Goal: Task Accomplishment & Management: Use online tool/utility

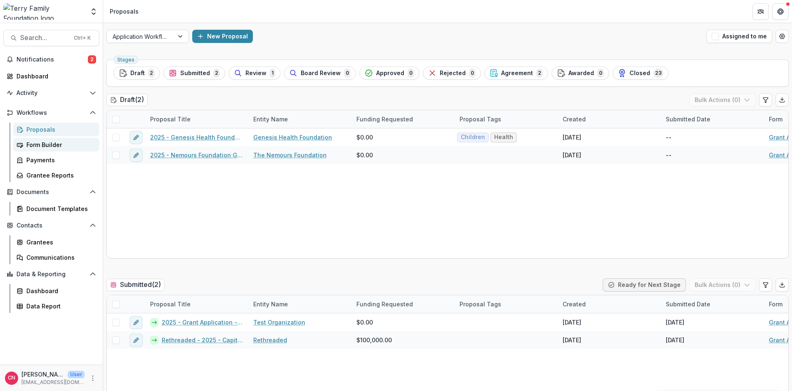
click at [40, 145] on div "Form Builder" at bounding box center [59, 144] width 66 height 9
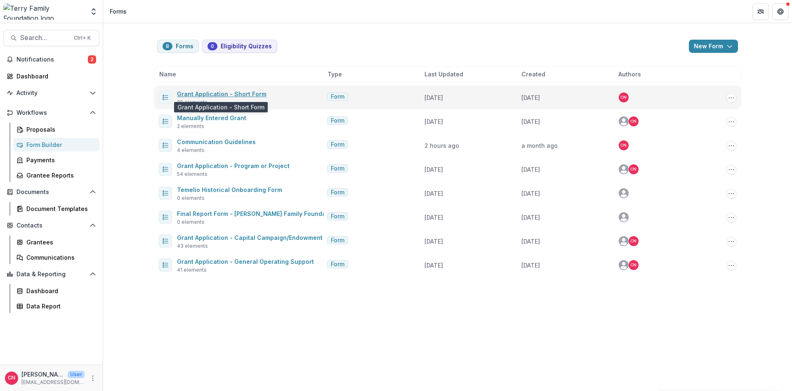
click at [191, 91] on link "Grant Application - Short Form" at bounding box center [222, 93] width 90 height 7
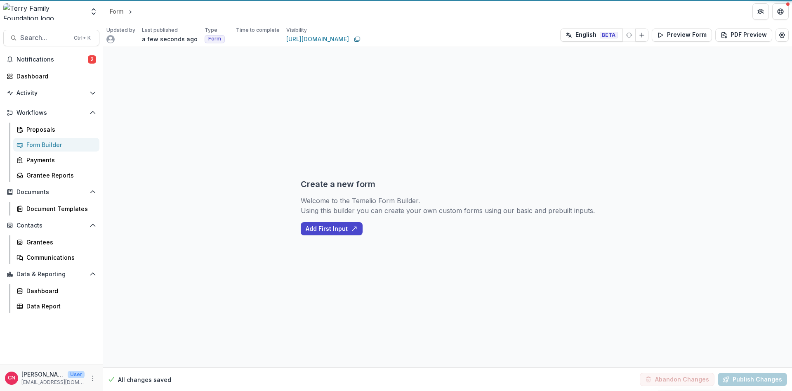
select select "********"
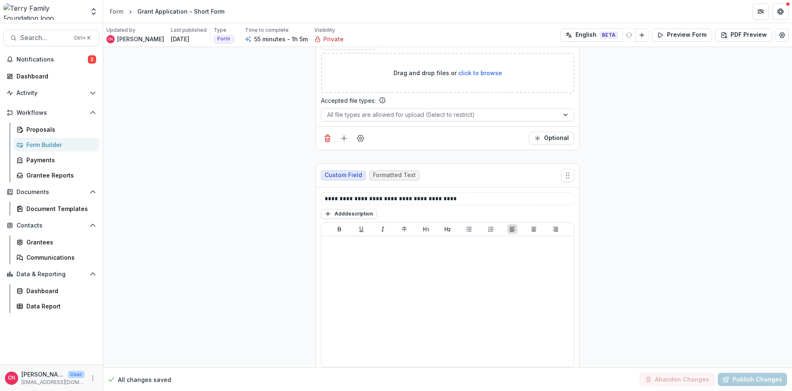
scroll to position [4466, 0]
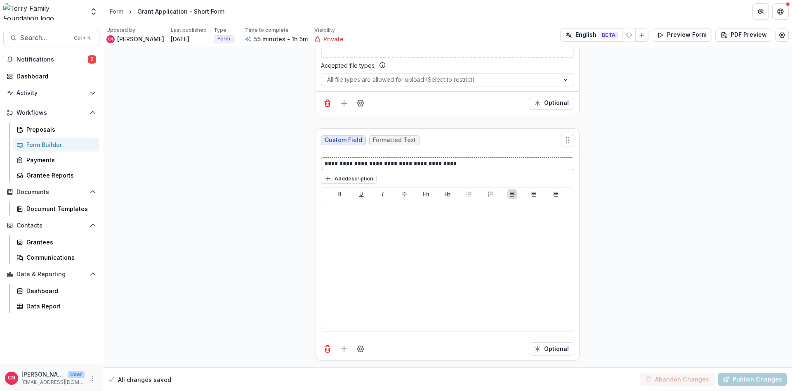
click at [456, 163] on p "**********" at bounding box center [448, 163] width 246 height 9
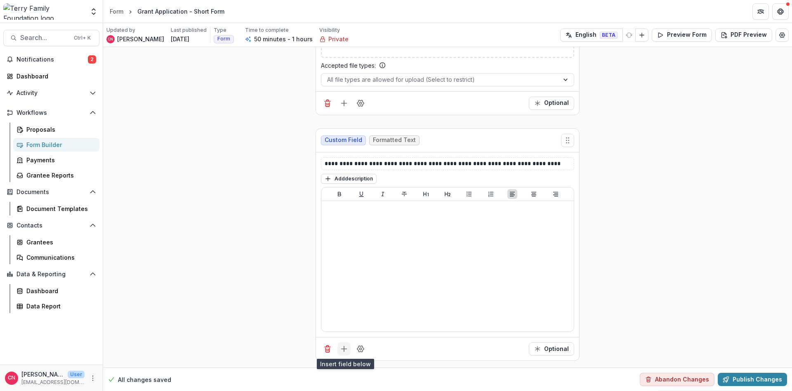
click at [342, 348] on icon "Add field" at bounding box center [344, 349] width 8 height 8
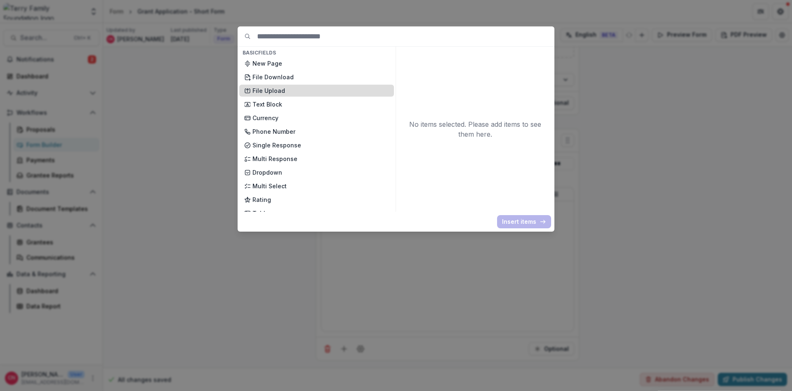
click at [271, 88] on p "File Upload" at bounding box center [321, 90] width 137 height 9
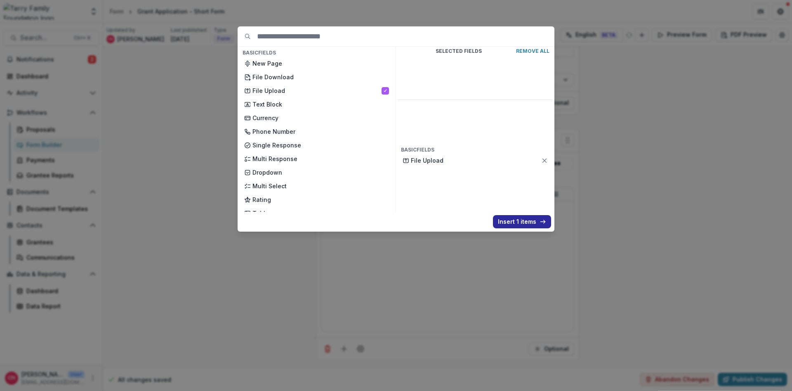
click at [508, 221] on button "Insert 1 items" at bounding box center [522, 221] width 58 height 13
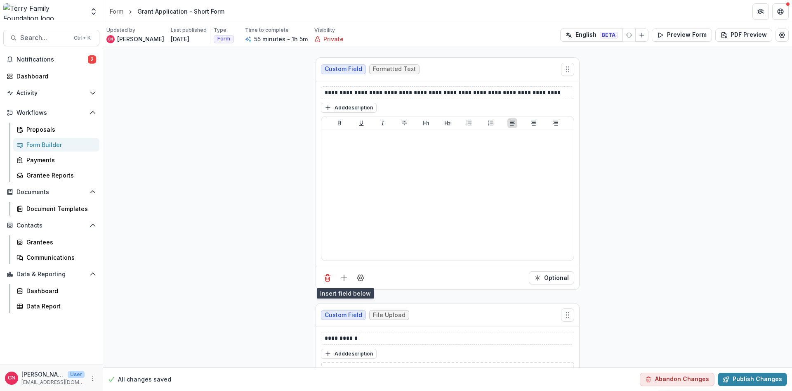
scroll to position [4537, 0]
click at [325, 337] on p "**********" at bounding box center [448, 338] width 246 height 9
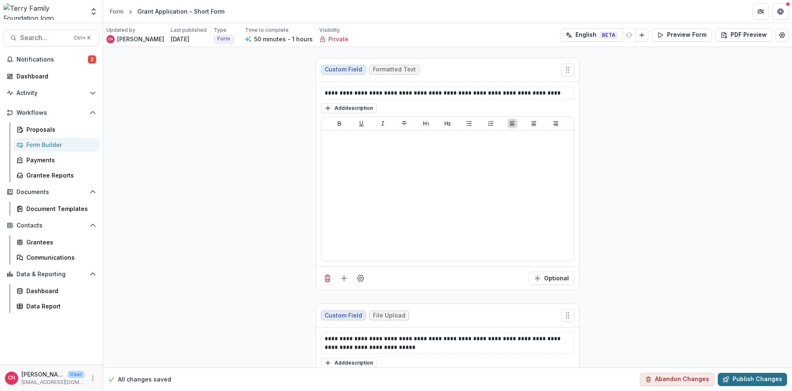
click at [747, 376] on button "Publish Changes" at bounding box center [752, 379] width 69 height 13
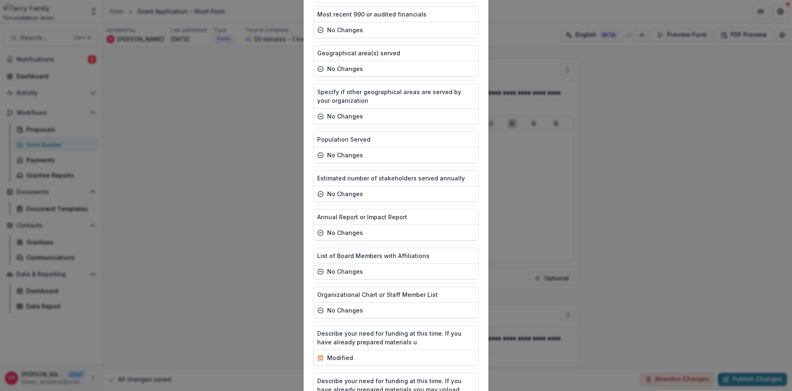
scroll to position [968, 0]
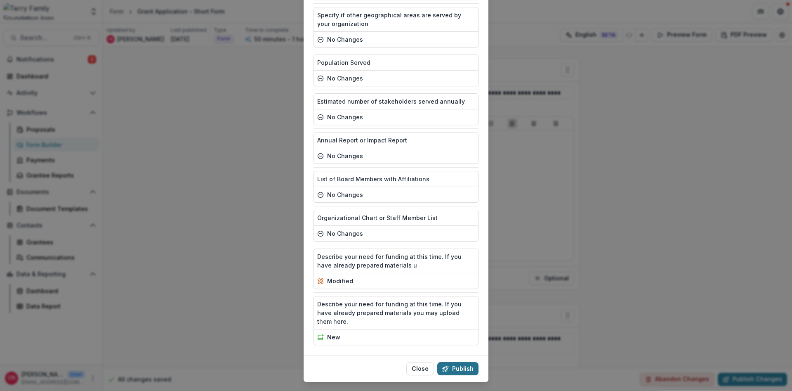
click at [466, 362] on button "Publish" at bounding box center [457, 368] width 41 height 13
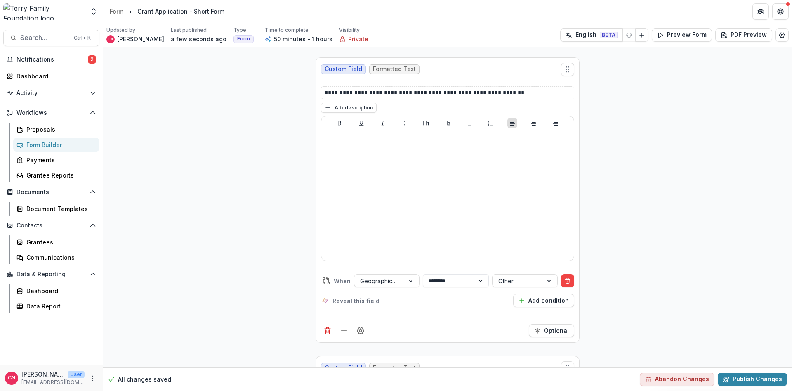
scroll to position [3060, 0]
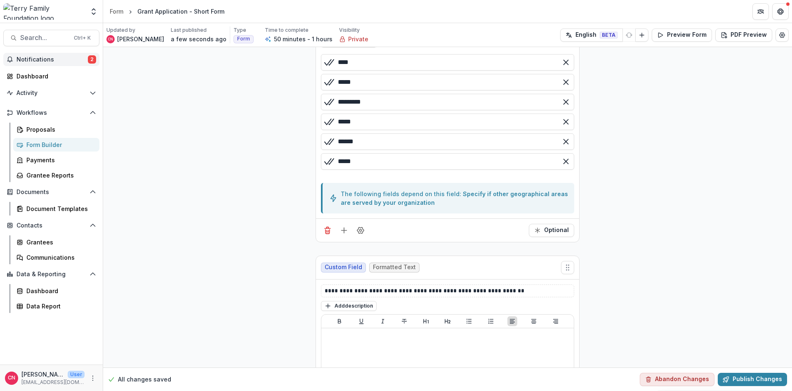
click at [51, 56] on button "Notifications 2" at bounding box center [51, 59] width 96 height 13
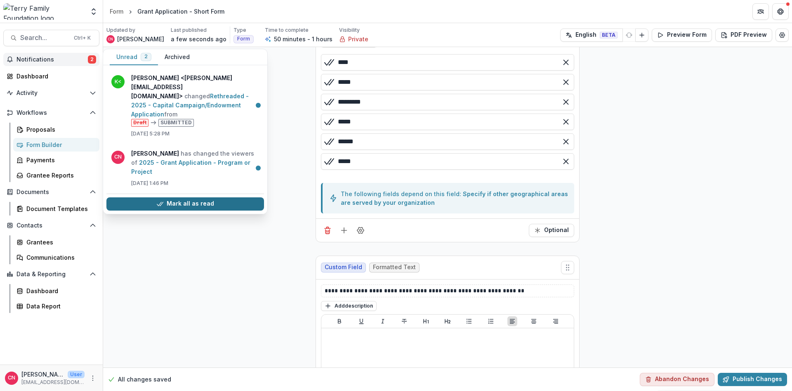
click at [174, 197] on button "Mark all as read" at bounding box center [185, 203] width 158 height 13
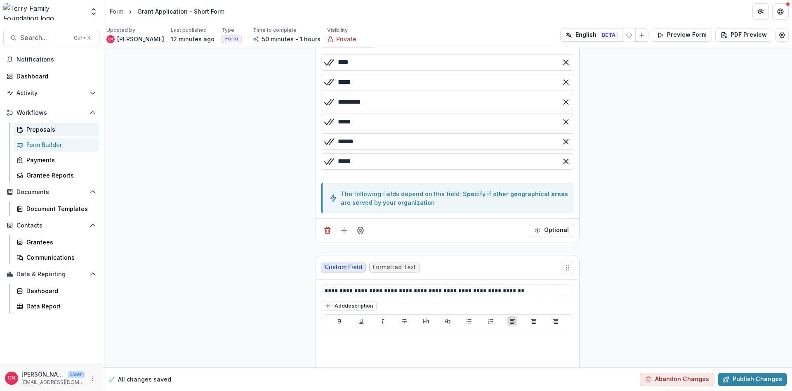
click at [36, 128] on div "Proposals" at bounding box center [59, 129] width 66 height 9
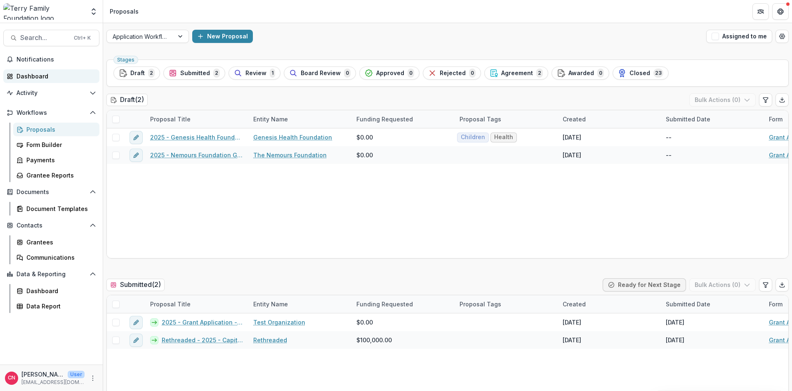
click at [27, 74] on div "Dashboard" at bounding box center [55, 76] width 76 height 9
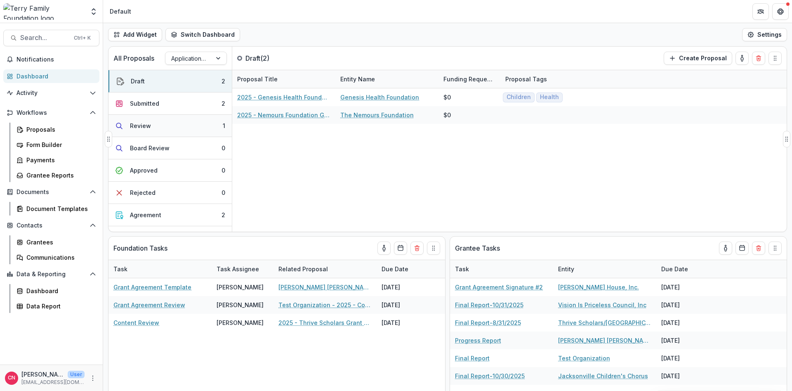
click at [139, 125] on div "Review" at bounding box center [140, 125] width 21 height 9
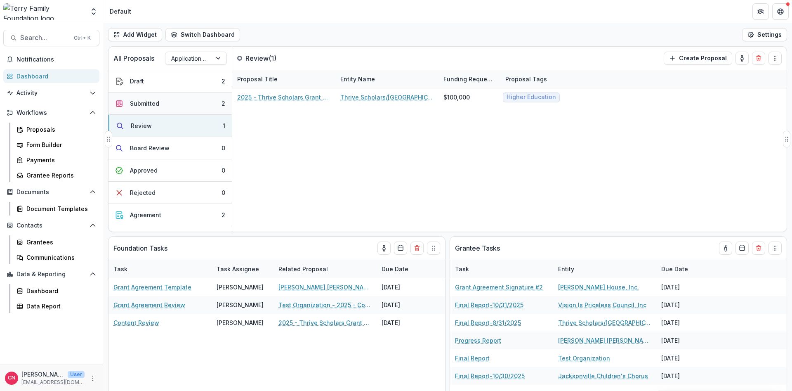
click at [137, 101] on div "Submitted" at bounding box center [144, 103] width 29 height 9
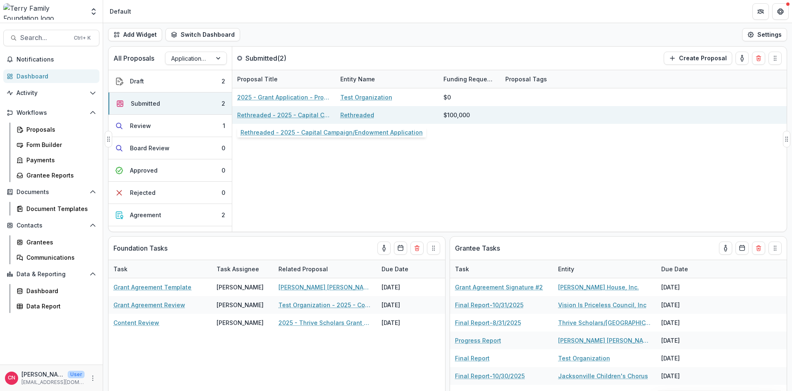
click at [275, 113] on link "Rethreaded - 2025 - Capital Campaign/Endowment Application" at bounding box center [283, 115] width 93 height 9
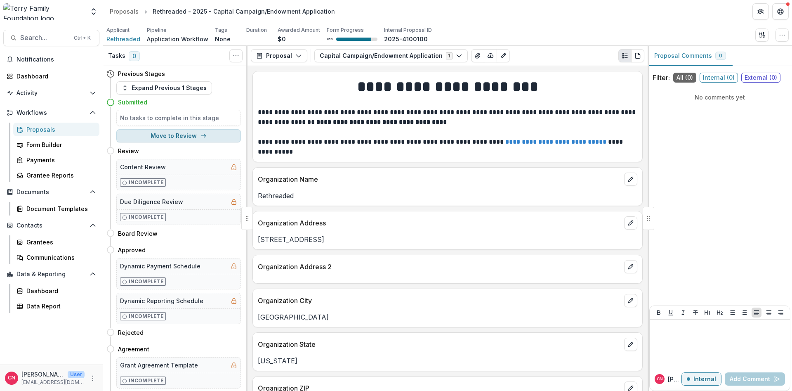
click at [167, 135] on button "Move to Review" at bounding box center [178, 135] width 125 height 13
select select "******"
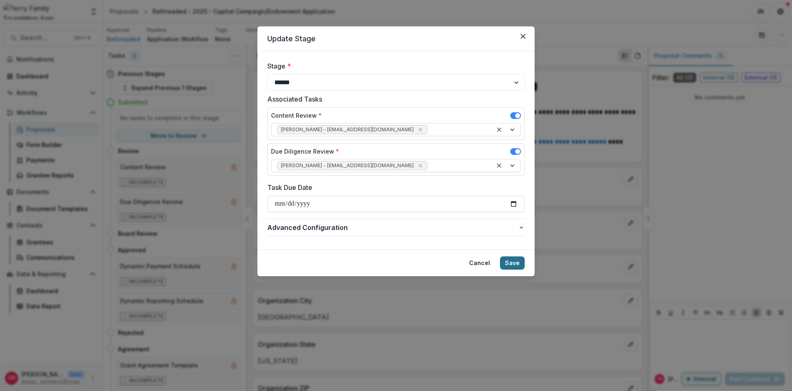
click at [514, 262] on button "Save" at bounding box center [512, 262] width 25 height 13
